Goal: Task Accomplishment & Management: Manage account settings

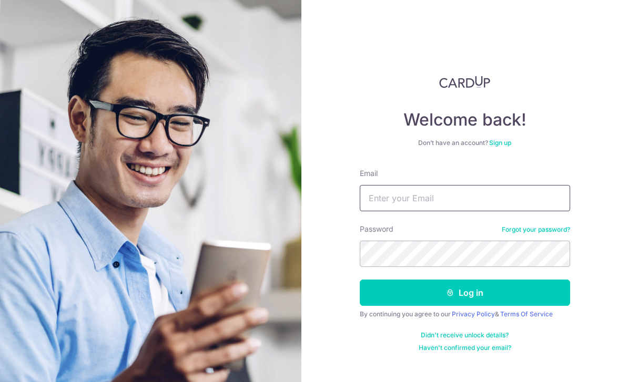
type input "[EMAIL_ADDRESS][DOMAIN_NAME]"
click at [416, 280] on button "Log in" at bounding box center [465, 293] width 210 height 26
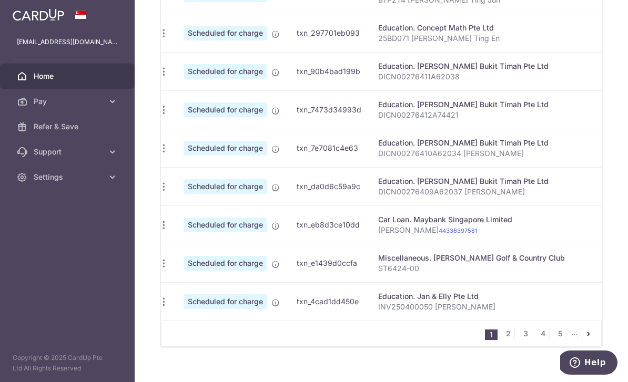
scroll to position [440, 0]
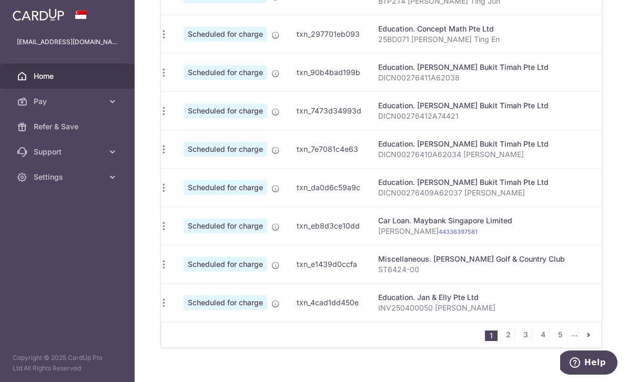
click at [154, 313] on div "Update payment Cancel payment" at bounding box center [163, 302] width 19 height 19
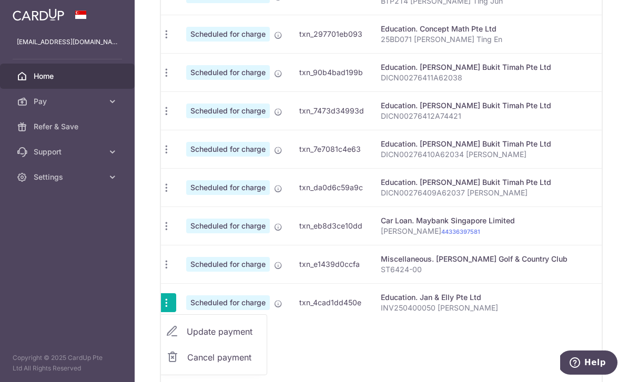
click at [187, 338] on span "Update payment" at bounding box center [223, 331] width 72 height 13
radio input "true"
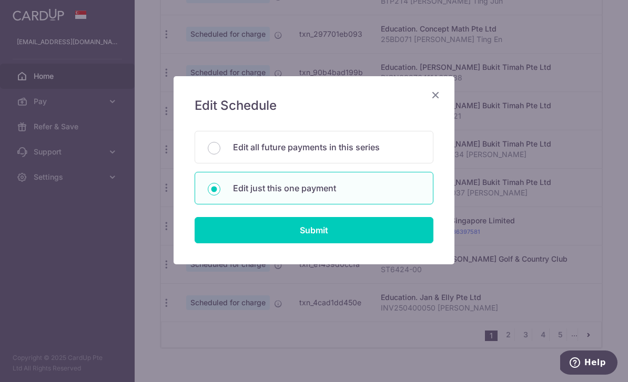
click at [220, 226] on input "Submit" at bounding box center [314, 230] width 239 height 26
radio input "true"
type input "730.95"
type input "[DATE]"
type input "INV250400050 Joevan Toh"
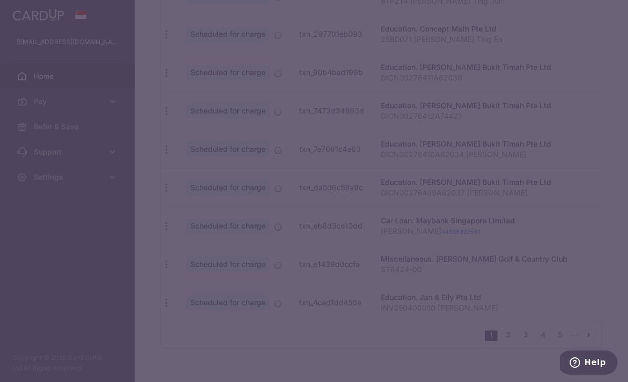
type input "REC185"
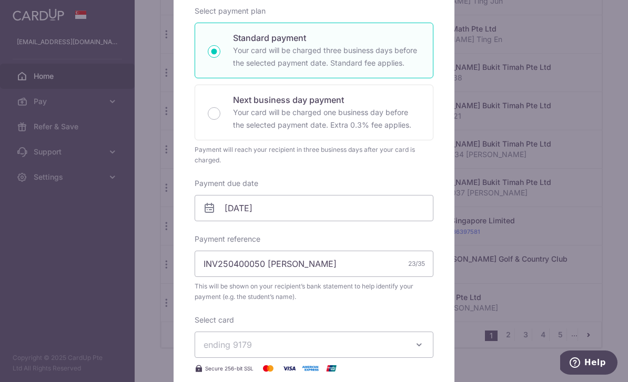
scroll to position [165, 0]
click at [267, 264] on input "INV250400050 Joevan Toh" at bounding box center [314, 263] width 239 height 26
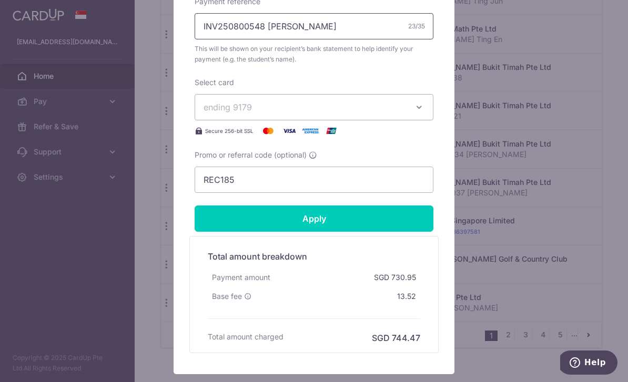
scroll to position [414, 0]
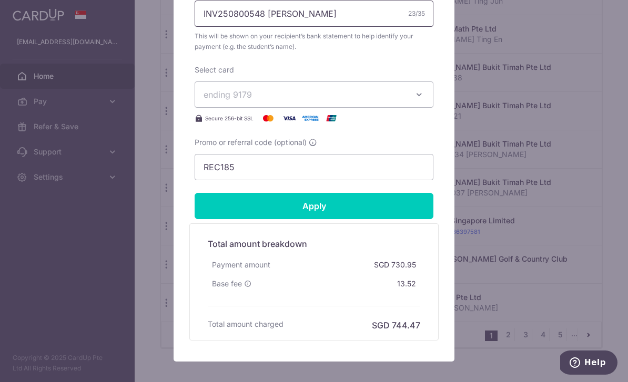
type input "INV250800548 [PERSON_NAME]"
click at [217, 210] on input "Apply" at bounding box center [314, 206] width 239 height 26
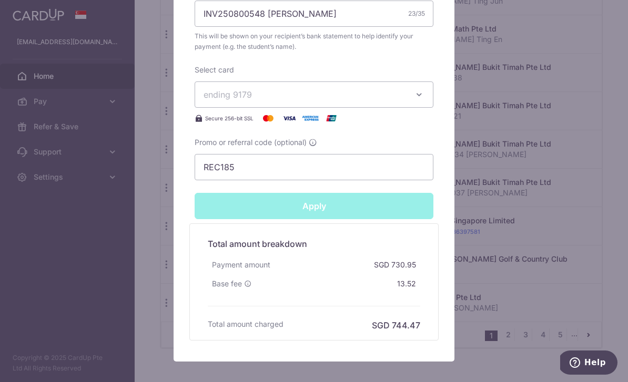
type input "Successfully Applied"
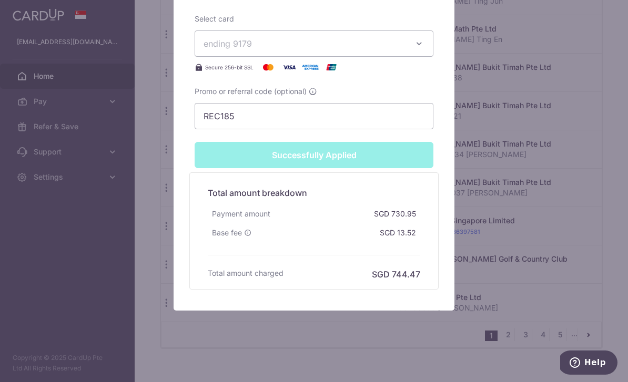
scroll to position [502, 0]
click at [23, 150] on div "Edit payment By clicking apply, you will make changes to all payments to Jan & …" at bounding box center [314, 191] width 628 height 382
